Goal: Book appointment/travel/reservation

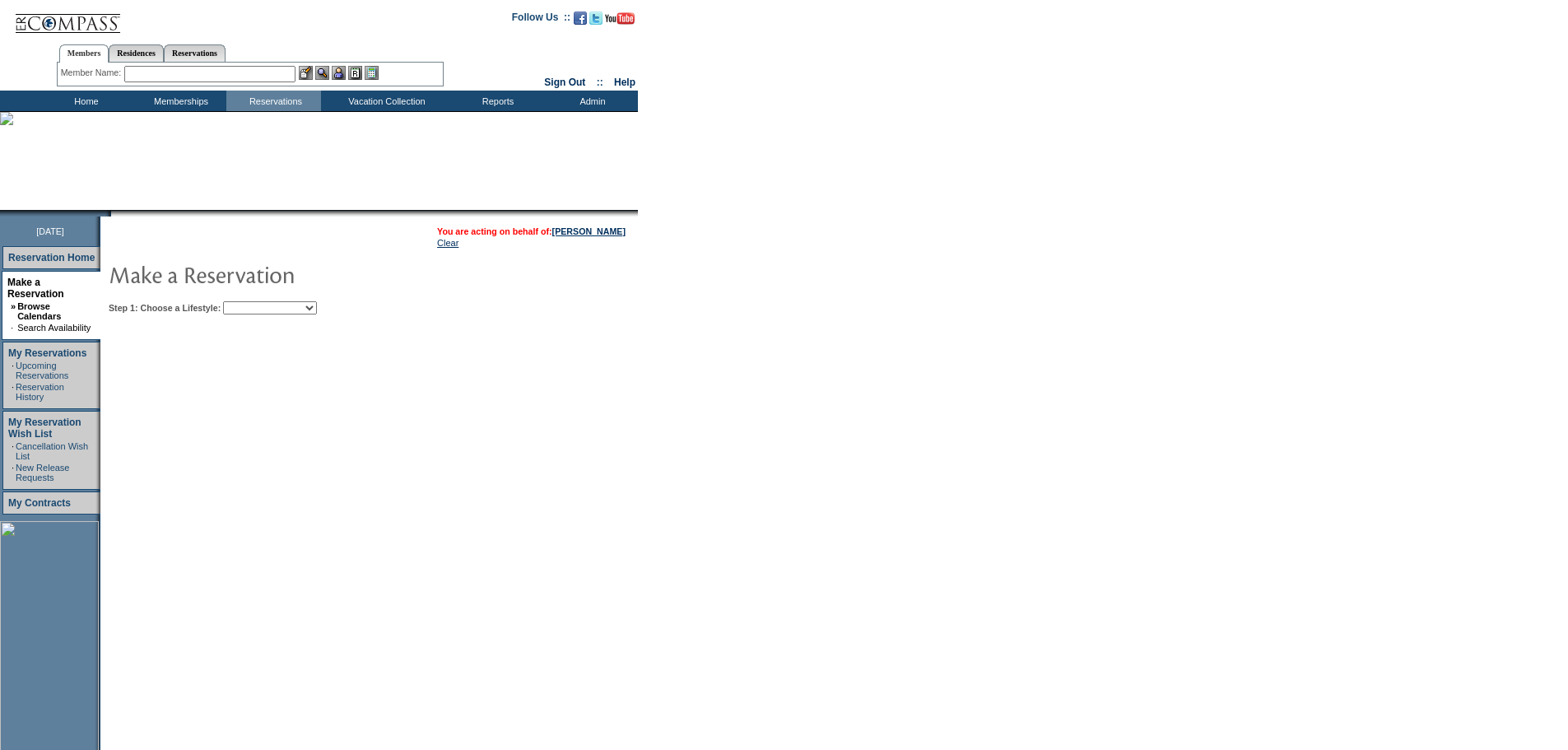
drag, startPoint x: 310, startPoint y: 306, endPoint x: 314, endPoint y: 315, distance: 9.8
click at [311, 306] on select "Beach Leisure Metropolitan Mountain OIAL for Adventure OIAL for Couples OIAL fo…" at bounding box center [270, 308] width 94 height 13
select select "Metropolitan"
click at [251, 303] on select "Beach Leisure Metropolitan Mountain OIAL for Adventure OIAL for Couples OIAL fo…" at bounding box center [270, 308] width 94 height 13
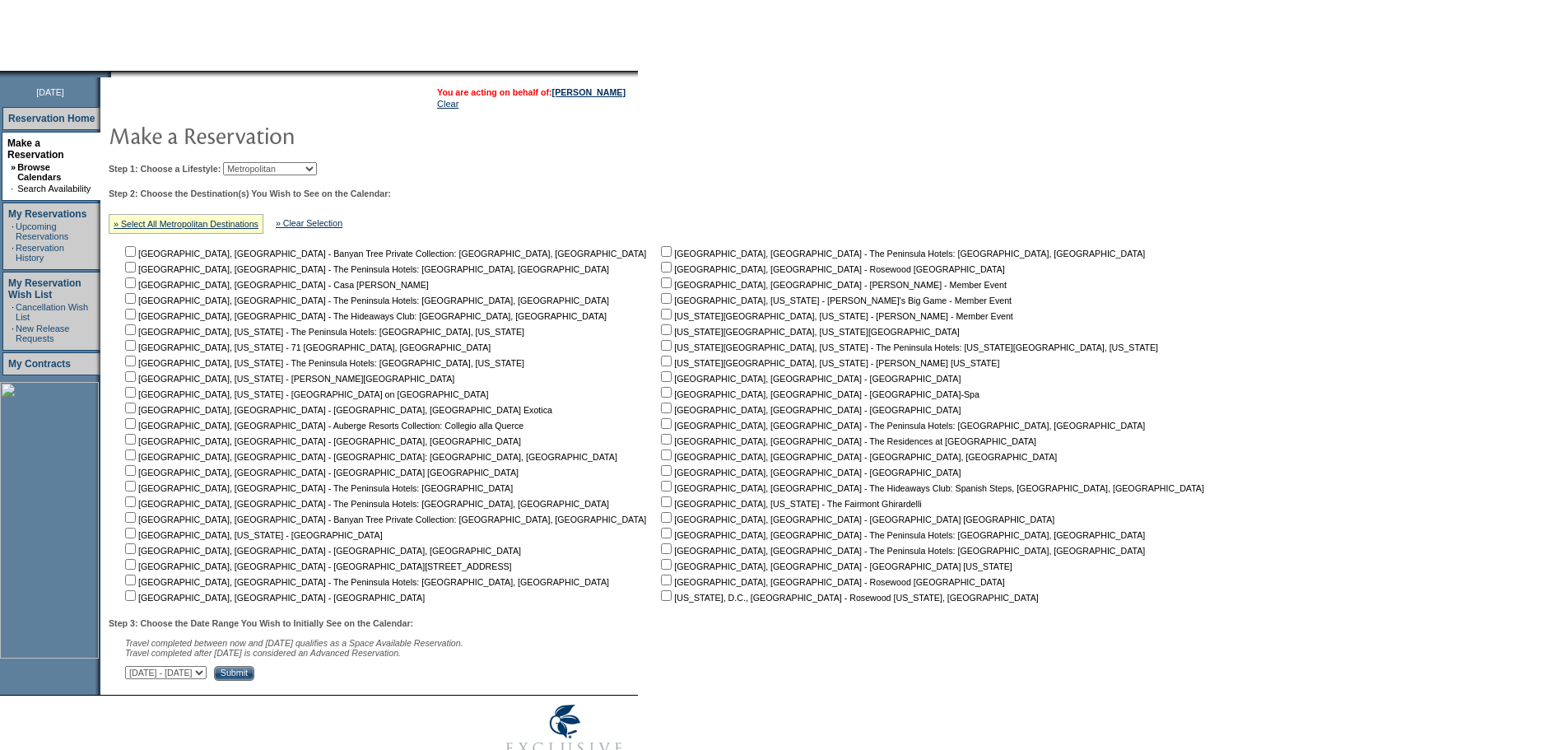
scroll to position [202, 0]
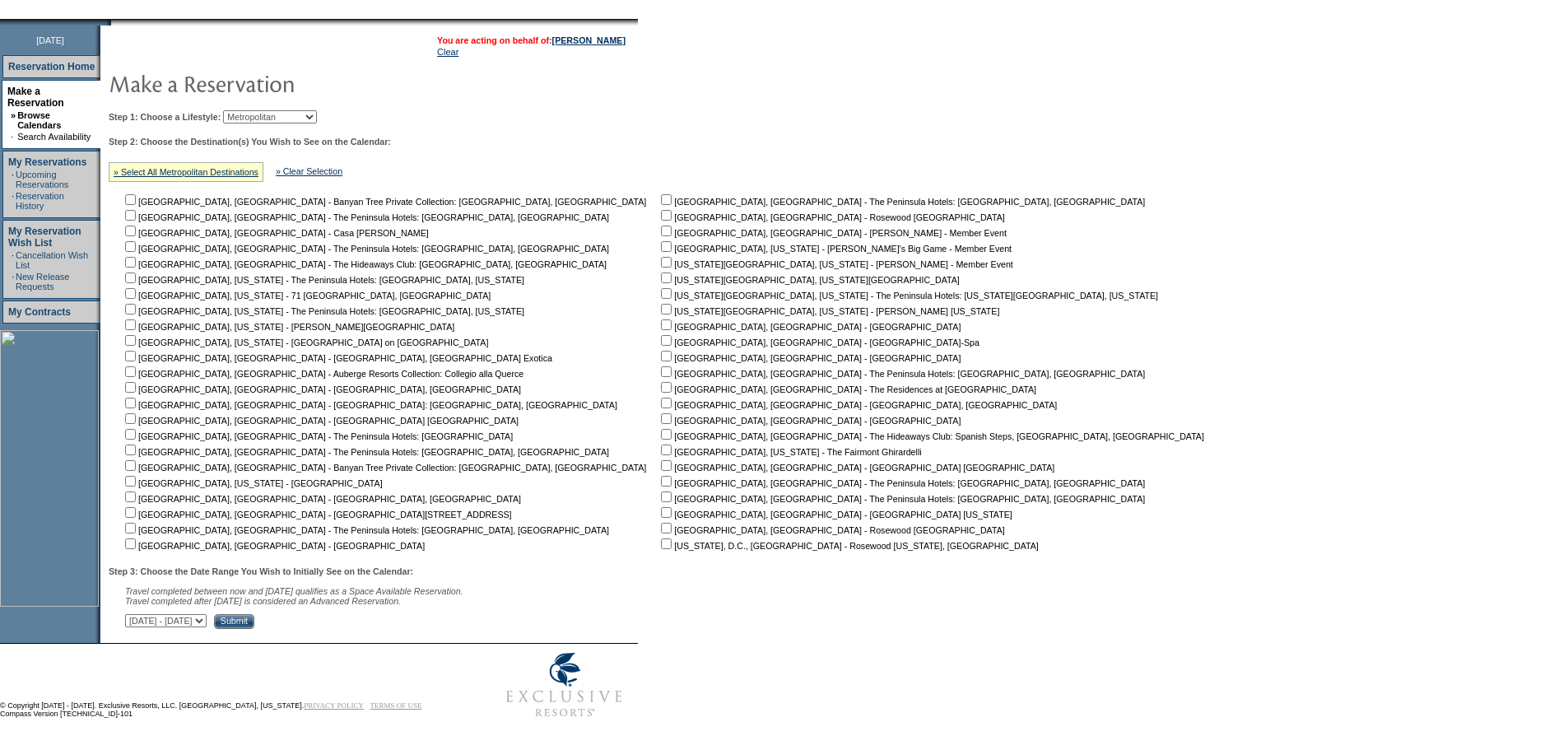
click at [136, 321] on input "checkbox" at bounding box center [130, 324] width 11 height 11
checkbox input "true"
click at [207, 625] on select "September 2, 2025 - October 17, 2025 October 18, 2025 - December 1, 2025 Decemb…" at bounding box center [166, 621] width 81 height 13
click at [134, 614] on select "September 2, 2025 - October 17, 2025 October 18, 2025 - December 1, 2025 Decemb…" at bounding box center [166, 621] width 81 height 13
click at [207, 616] on select "September 2, 2025 - October 17, 2025 October 18, 2025 - December 1, 2025 Decemb…" at bounding box center [166, 621] width 81 height 13
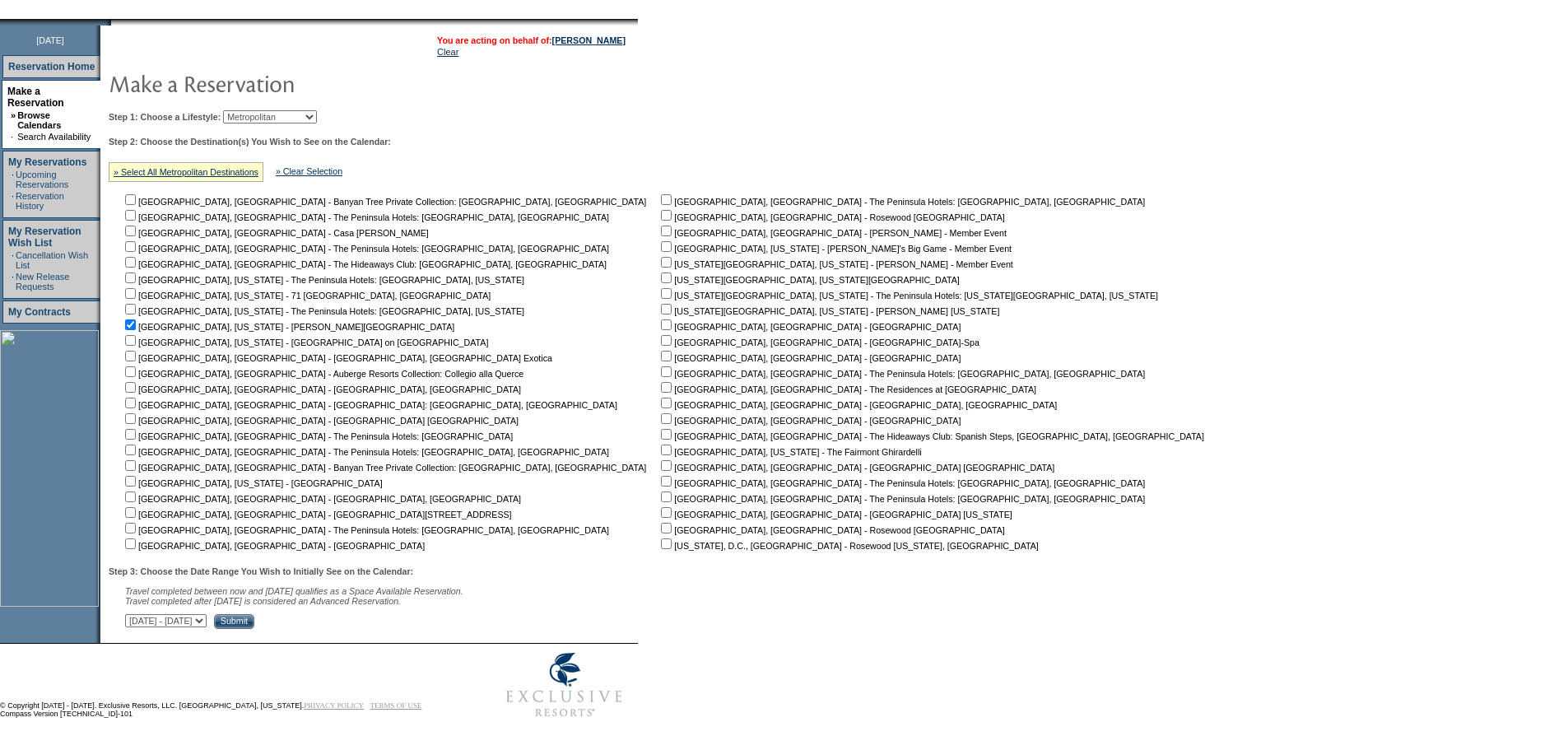
select select "10/18/2025|12/1/2025"
click at [134, 614] on select "September 2, 2025 - October 17, 2025 October 18, 2025 - December 1, 2025 Decemb…" at bounding box center [166, 621] width 81 height 13
click at [255, 614] on input "Submit" at bounding box center [234, 621] width 41 height 15
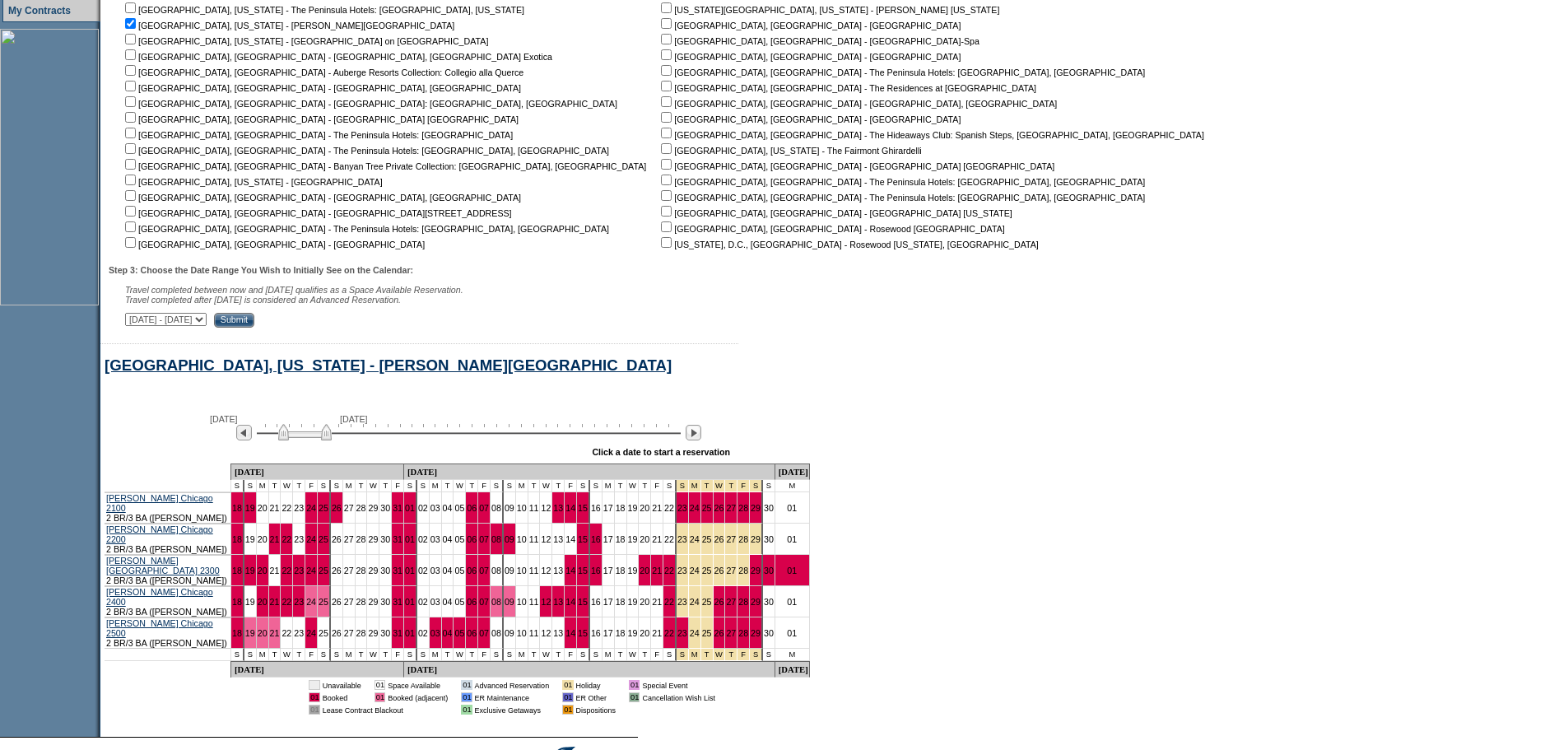
scroll to position [582, 0]
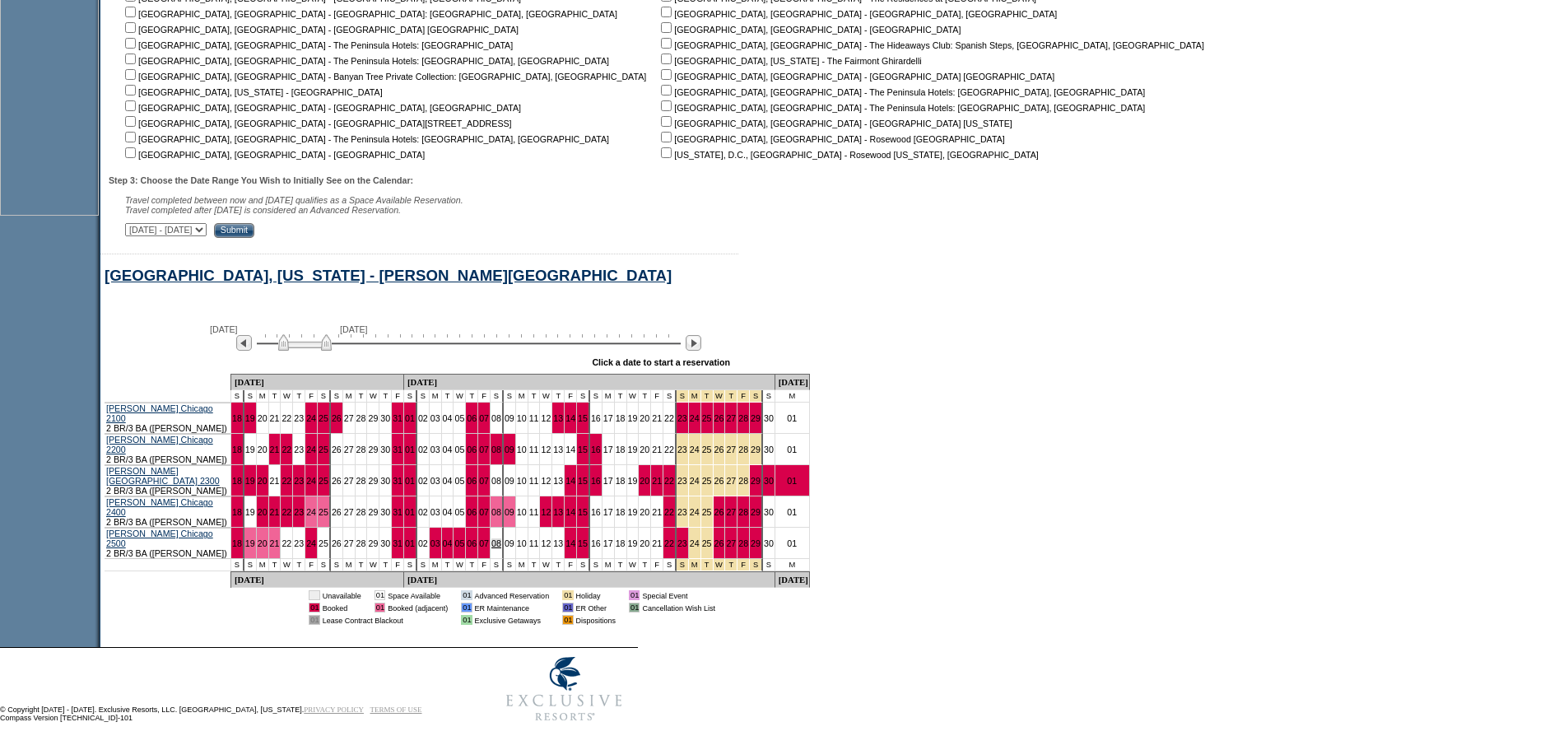
click at [491, 538] on link "08" at bounding box center [496, 543] width 10 height 10
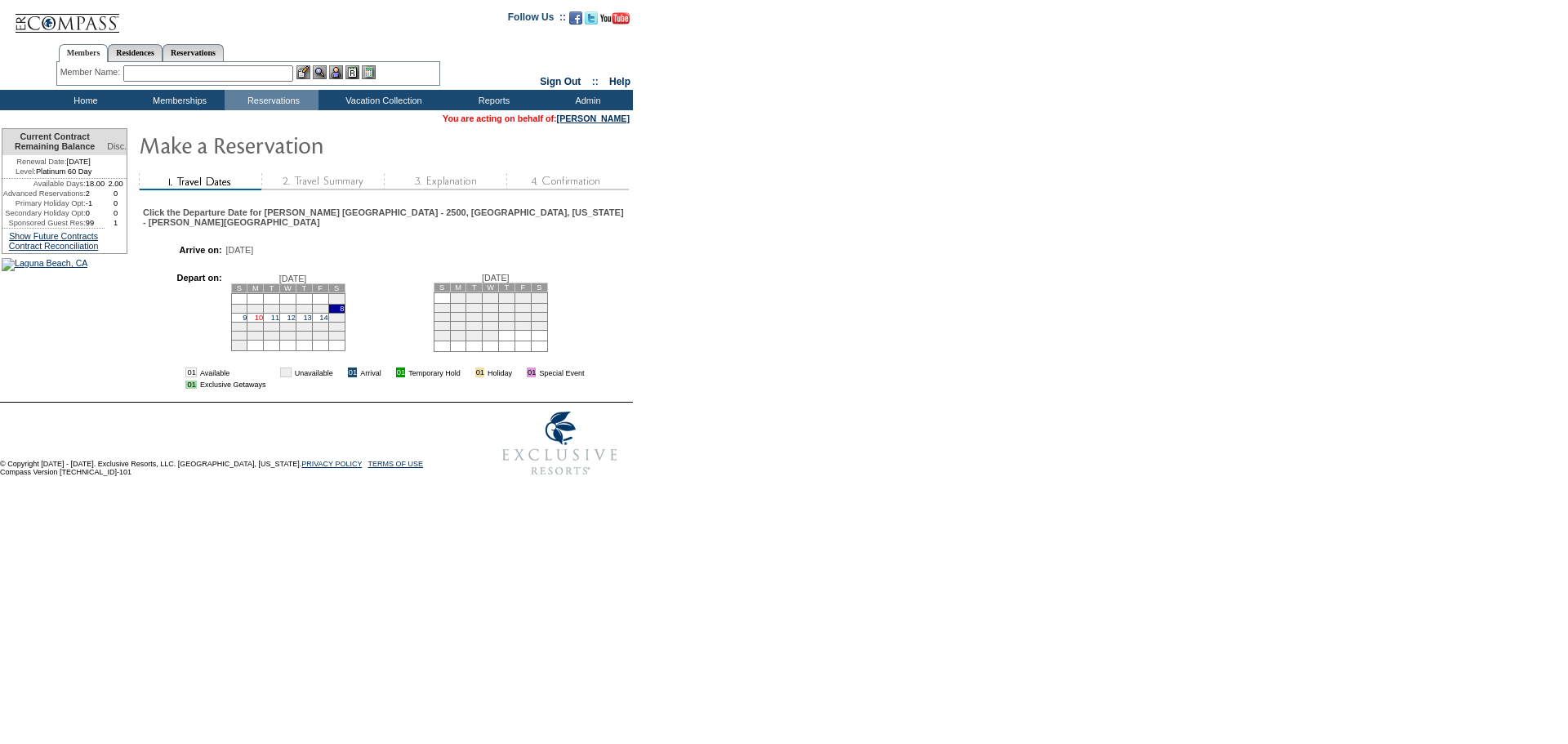
click at [263, 322] on link "10" at bounding box center [259, 318] width 8 height 8
